Goal: Check status: Check status

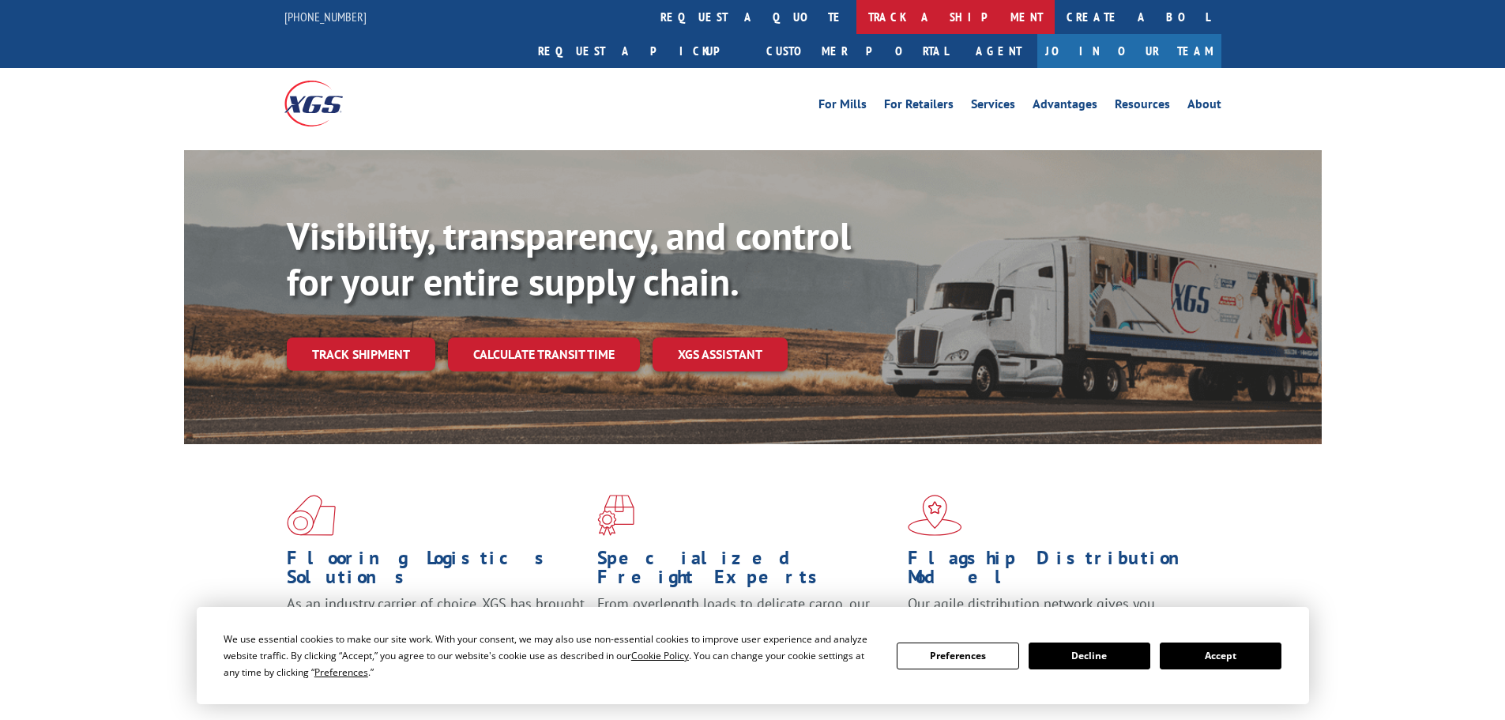
click at [857, 13] on link "track a shipment" at bounding box center [956, 17] width 198 height 34
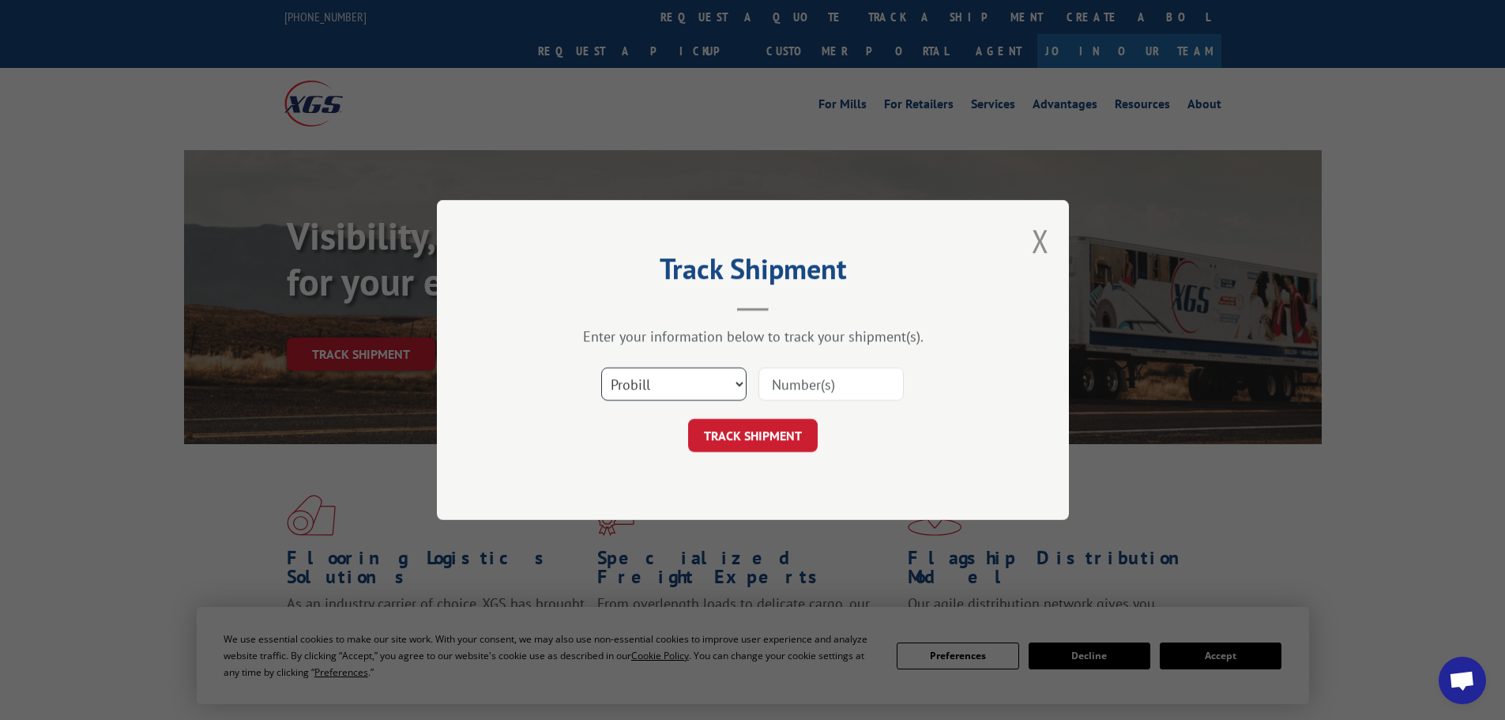
click at [695, 376] on select "Select category... Probill BOL PO" at bounding box center [673, 383] width 145 height 33
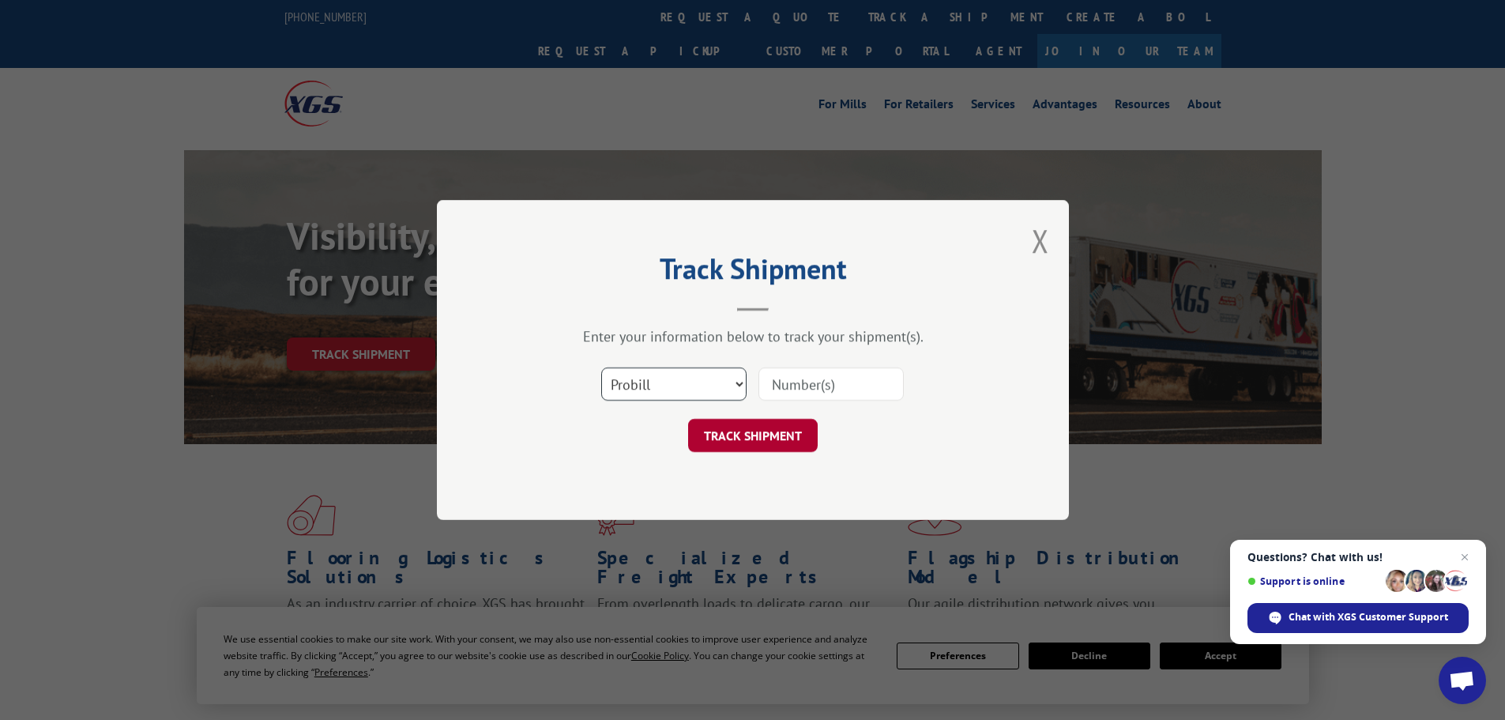
select select "po"
click at [601, 367] on select "Select category... Probill BOL PO" at bounding box center [673, 383] width 145 height 33
click at [796, 386] on input at bounding box center [831, 383] width 145 height 33
paste input "42502921"
type input "42502921"
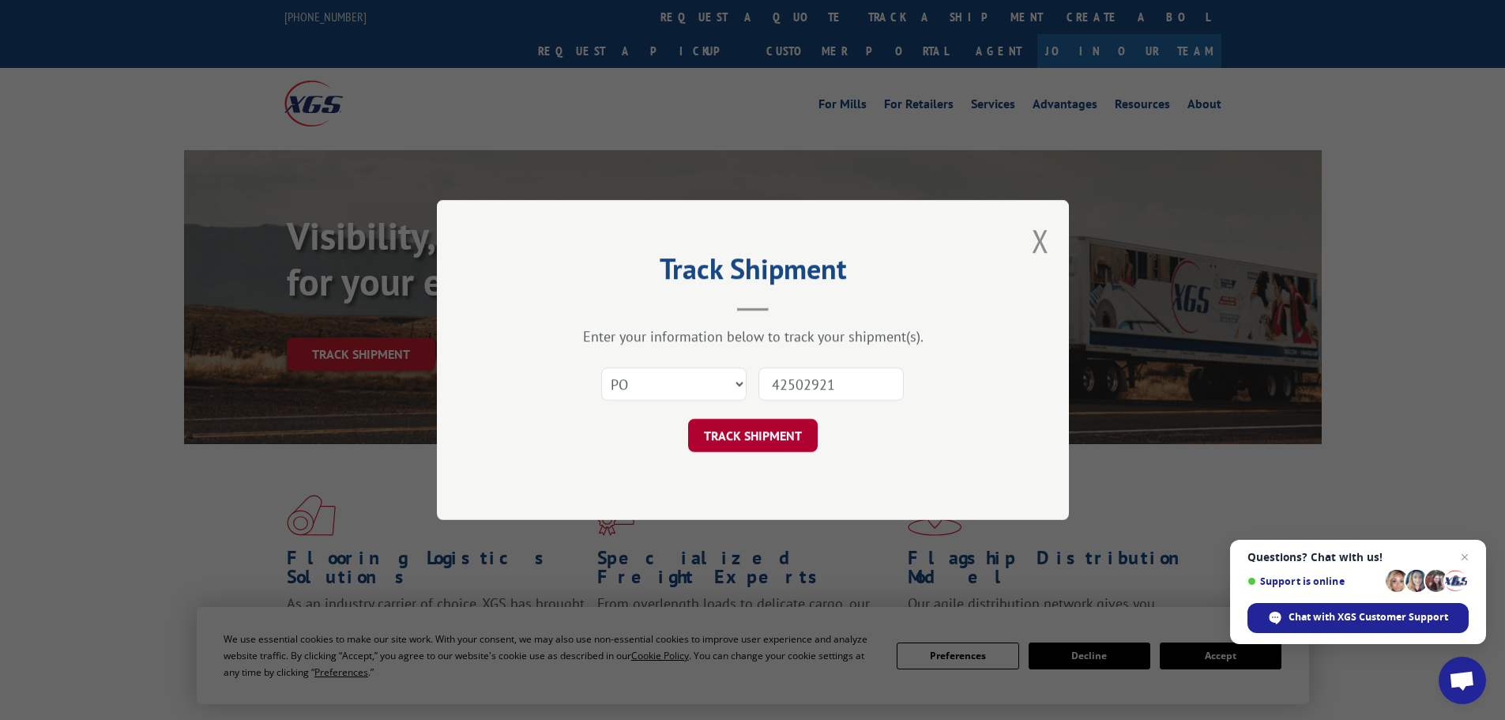
click at [772, 442] on button "TRACK SHIPMENT" at bounding box center [753, 435] width 130 height 33
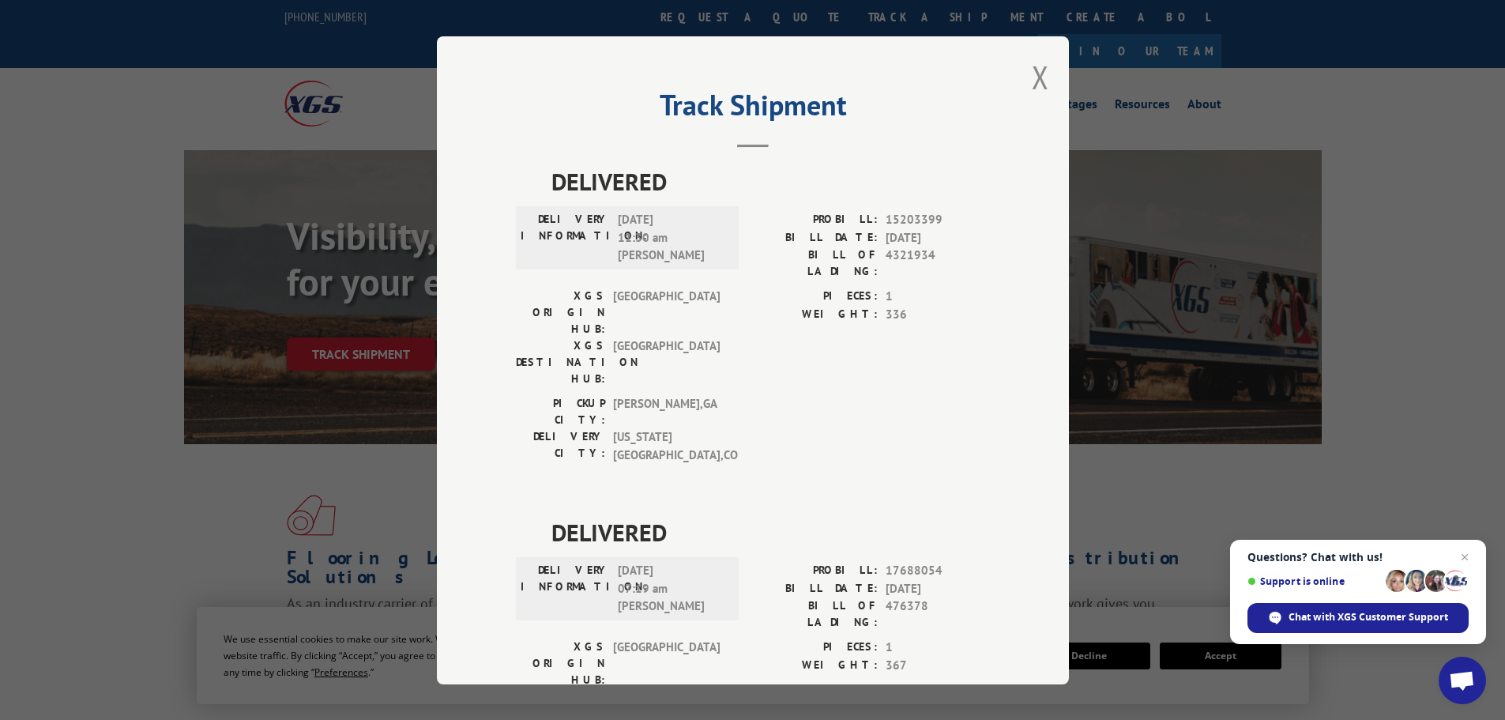
click at [916, 220] on span "15203399" at bounding box center [938, 220] width 104 height 18
drag, startPoint x: 677, startPoint y: 497, endPoint x: 611, endPoint y: 496, distance: 66.4
click at [611, 562] on div "DELIVERY INFORMATION: [DATE] 07:19 am [PERSON_NAME]" at bounding box center [627, 589] width 213 height 54
drag, startPoint x: 611, startPoint y: 496, endPoint x: 643, endPoint y: 496, distance: 32.4
copy span "[DATE]"
